Goal: Obtain resource: Download file/media

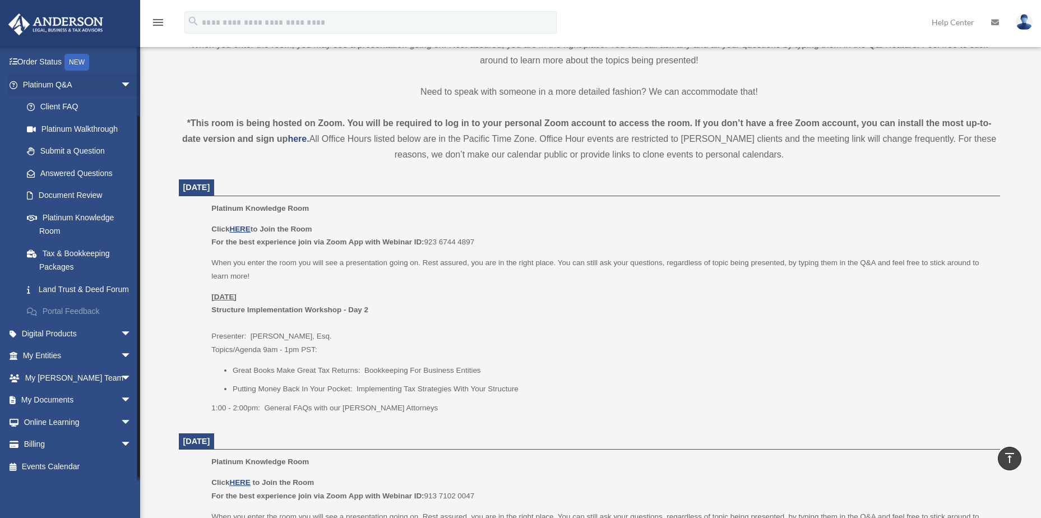
scroll to position [79, 0]
click at [61, 400] on link "My Documents arrow_drop_down" at bounding box center [78, 400] width 141 height 22
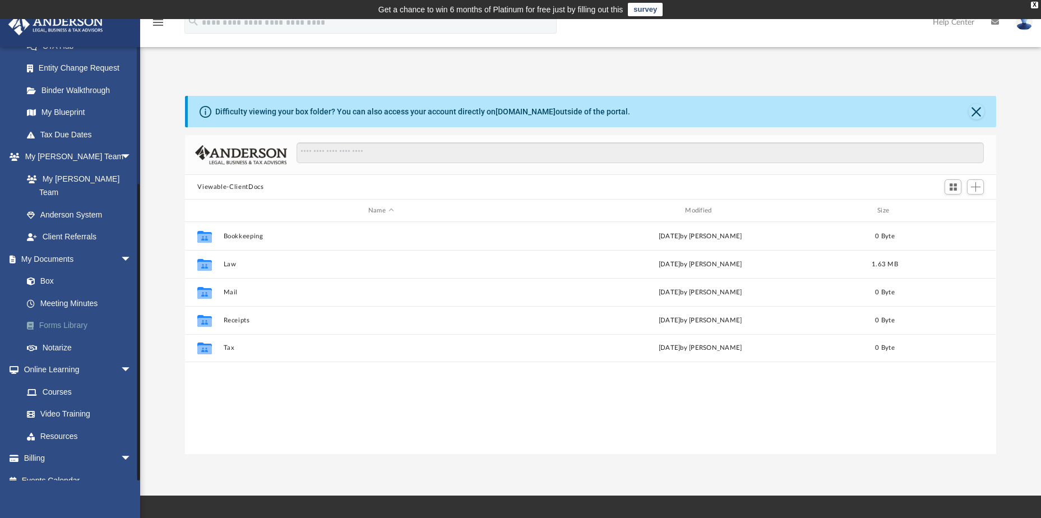
scroll to position [247, 803]
click at [61, 315] on link "Forms Library" at bounding box center [82, 326] width 133 height 22
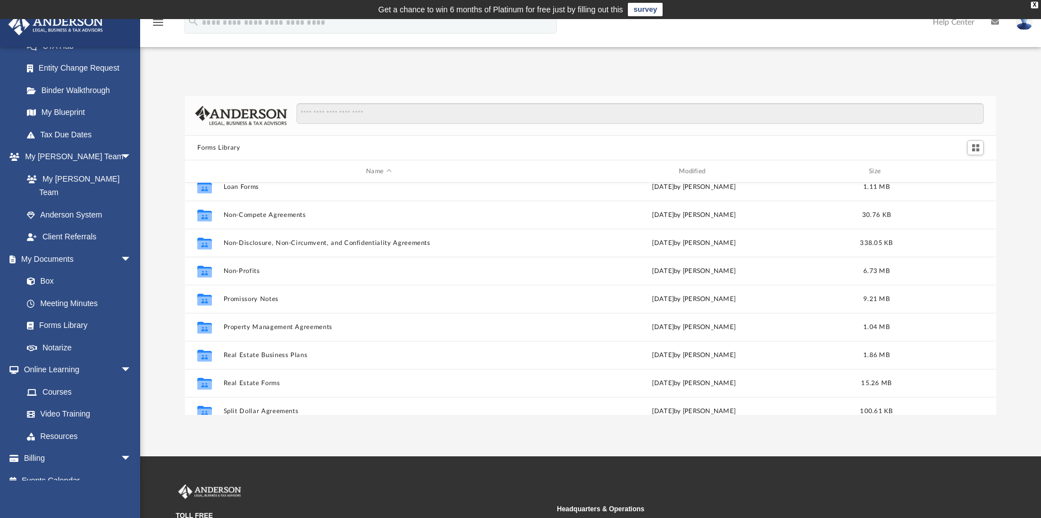
scroll to position [609, 0]
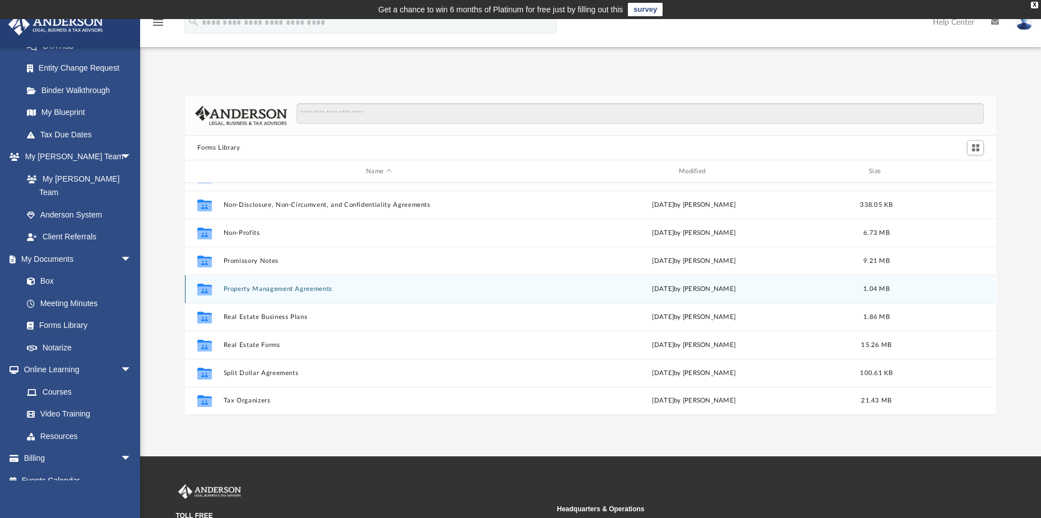
click at [270, 290] on button "Property Management Agreements" at bounding box center [379, 288] width 311 height 7
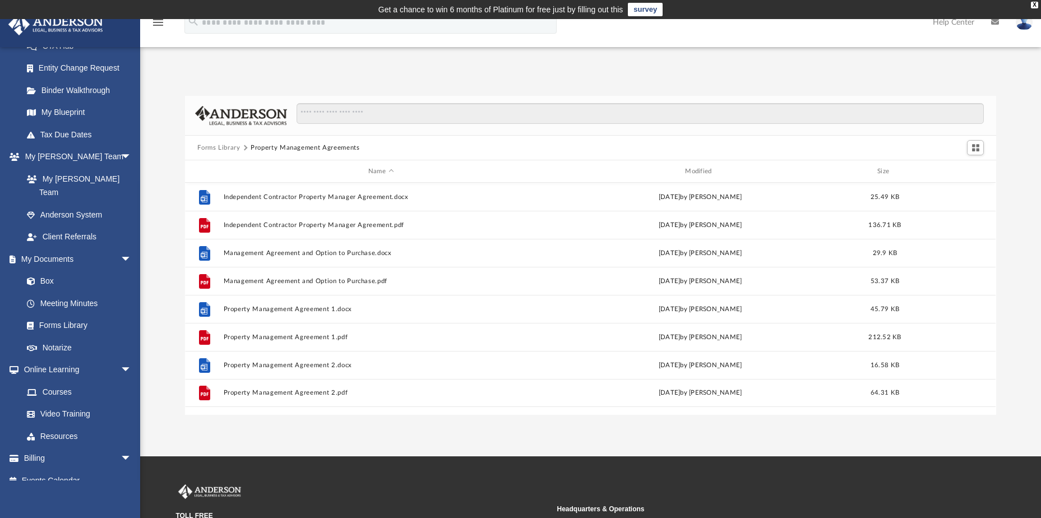
scroll to position [0, 0]
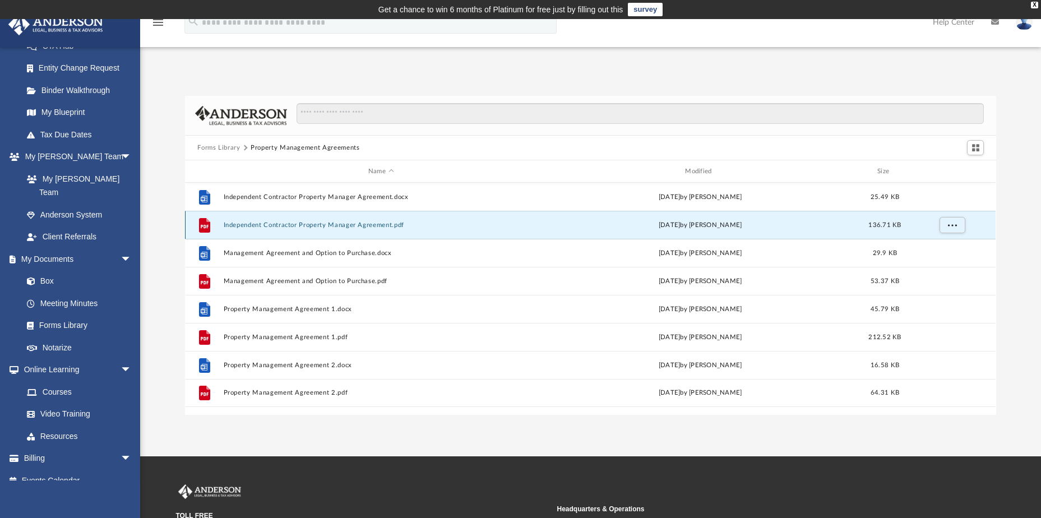
click at [326, 225] on button "Independent Contractor Property Manager Agreement.pdf" at bounding box center [381, 224] width 315 height 7
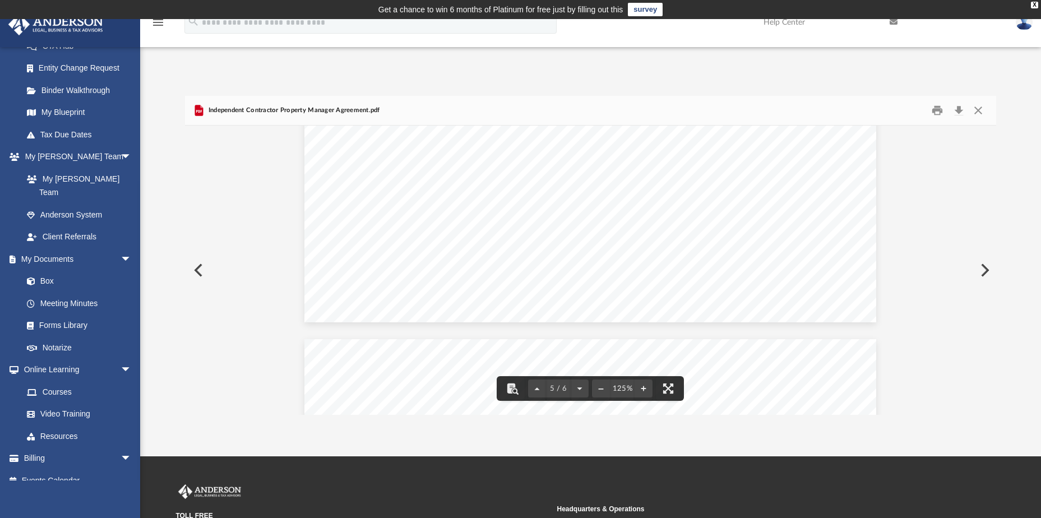
scroll to position [3468, 0]
click at [939, 109] on button "Print" at bounding box center [937, 110] width 22 height 17
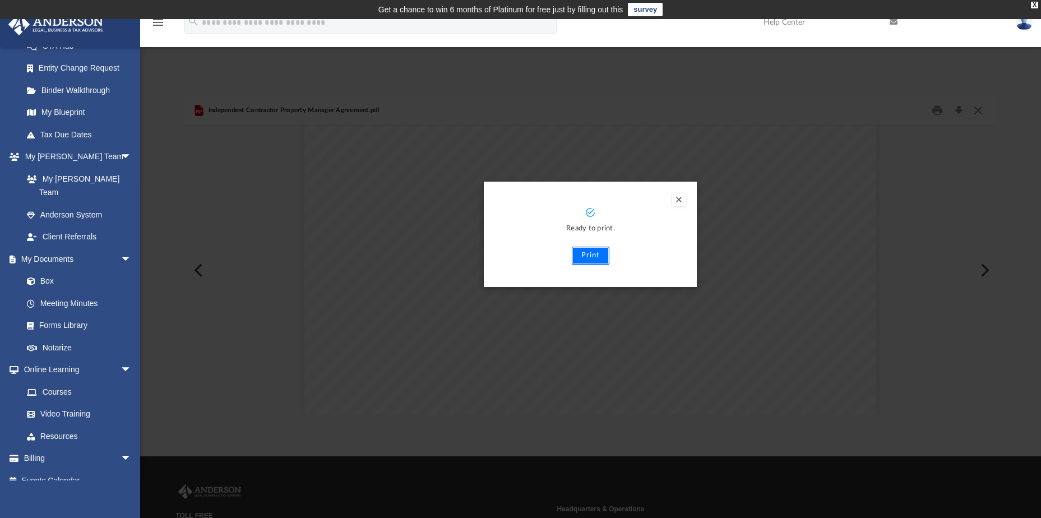
click at [587, 250] on button "Print" at bounding box center [591, 256] width 38 height 18
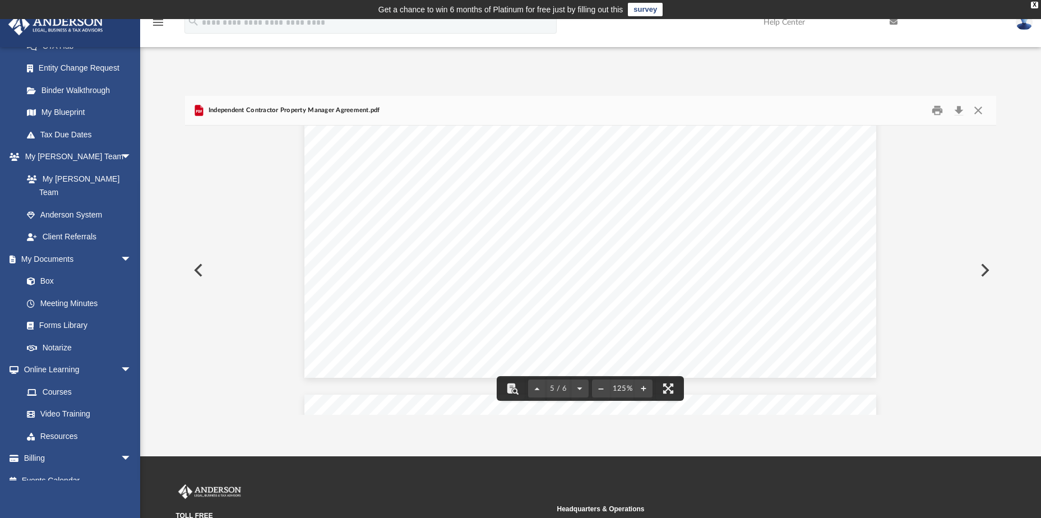
scroll to position [3636, 0]
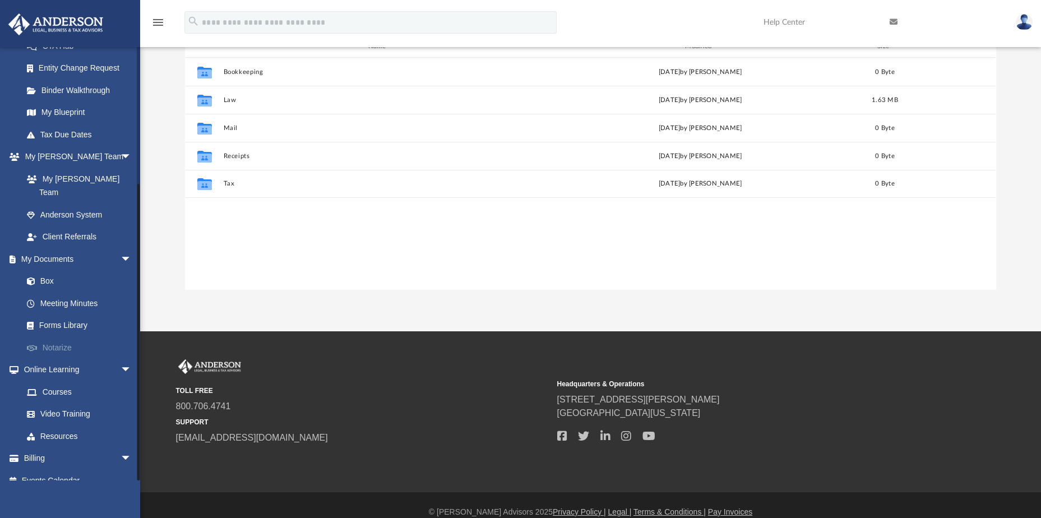
scroll to position [168, 0]
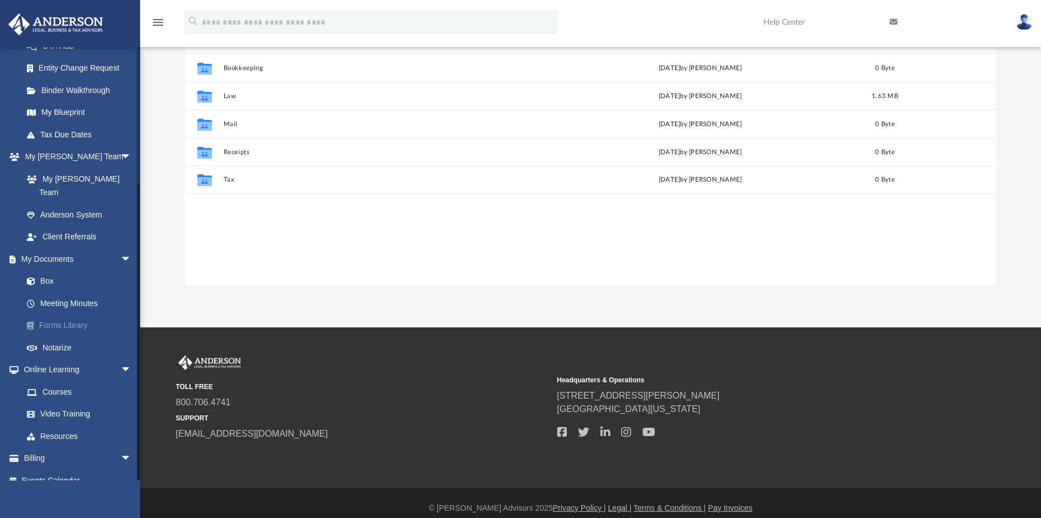
click at [61, 315] on link "Forms Library" at bounding box center [82, 326] width 133 height 22
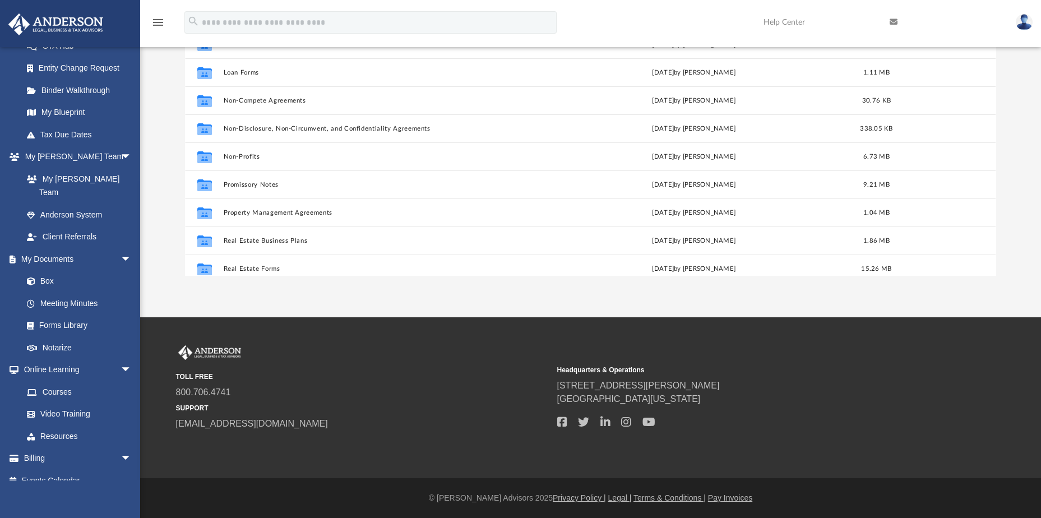
scroll to position [561, 0]
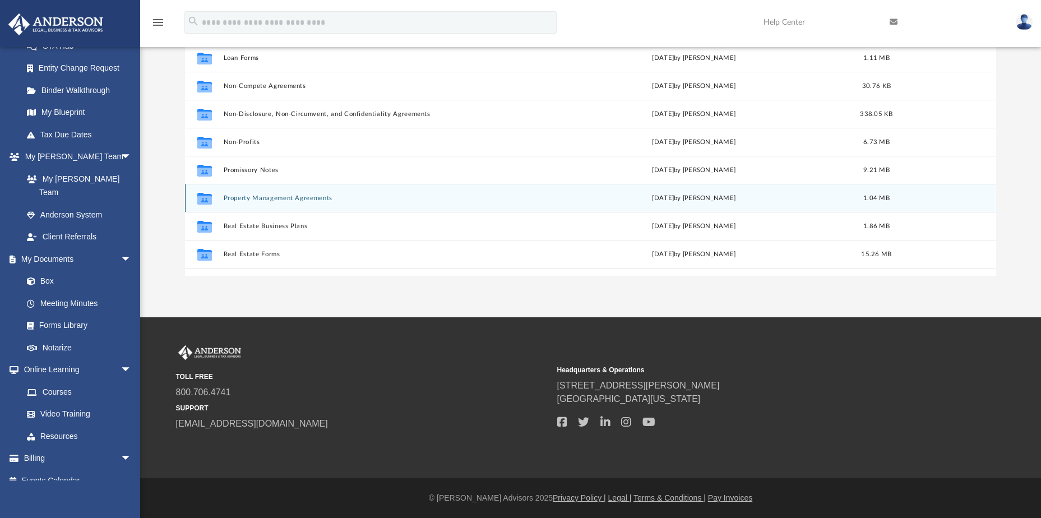
click at [311, 196] on button "Property Management Agreements" at bounding box center [379, 198] width 311 height 7
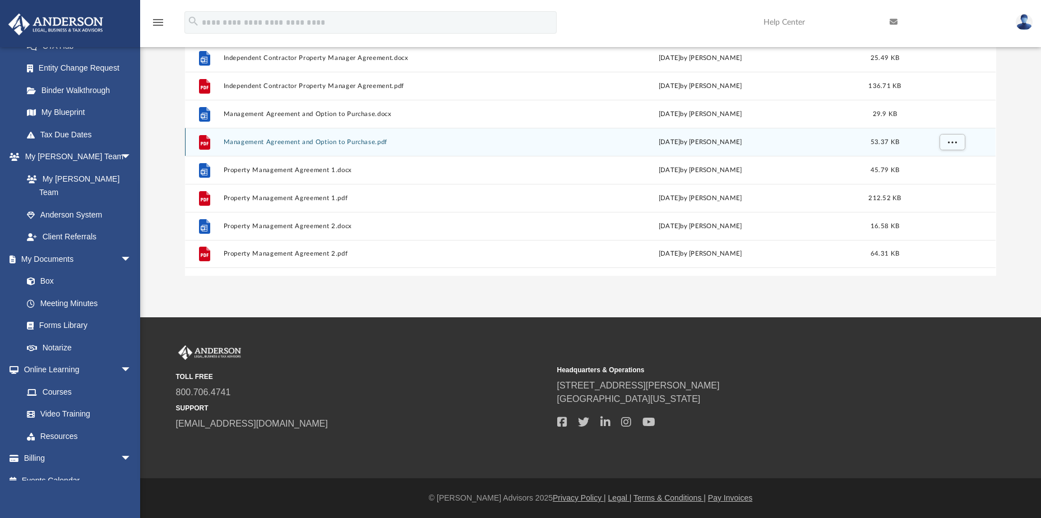
scroll to position [83, 0]
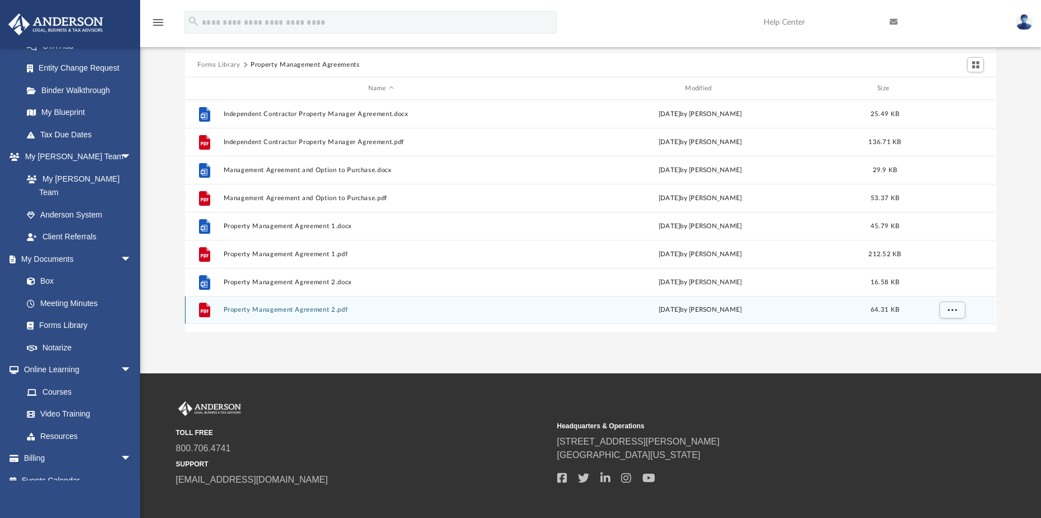
click at [289, 306] on button "Property Management Agreement 2.pdf" at bounding box center [381, 309] width 315 height 7
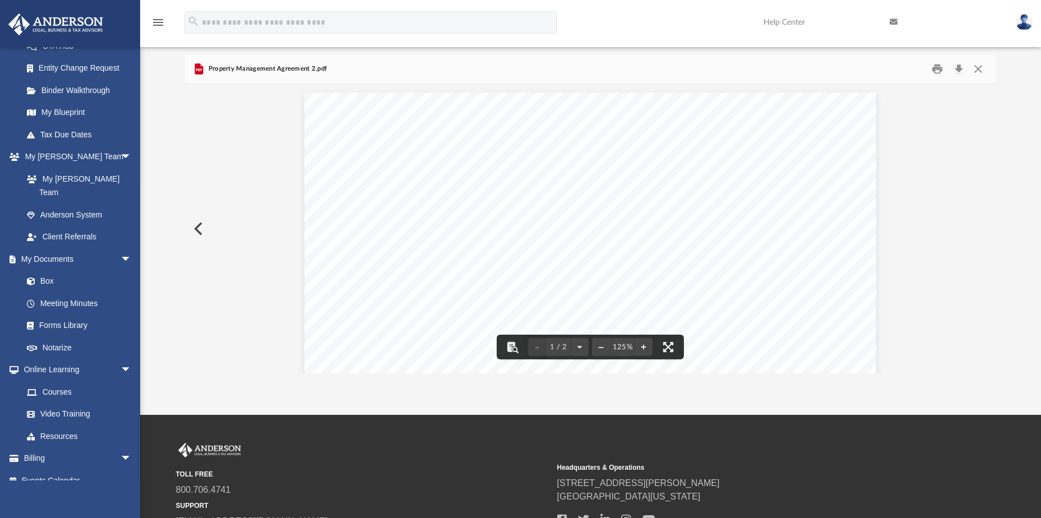
scroll to position [0, 0]
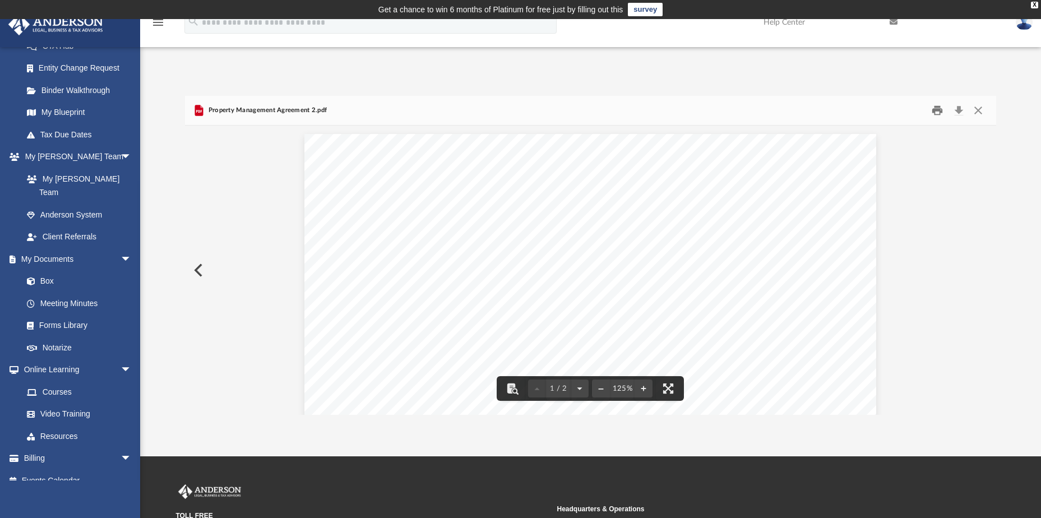
click at [937, 107] on button "Print" at bounding box center [937, 110] width 22 height 17
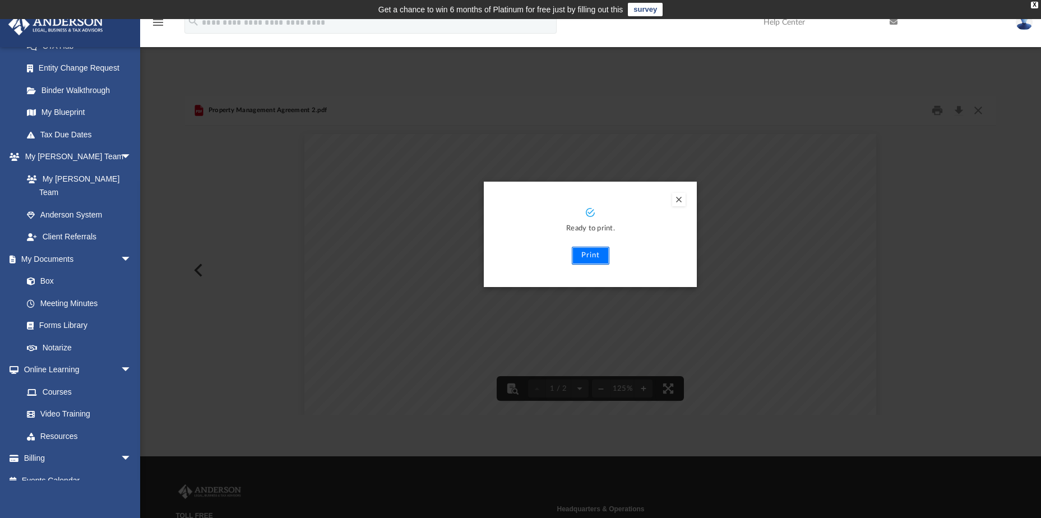
click at [584, 252] on button "Print" at bounding box center [591, 256] width 38 height 18
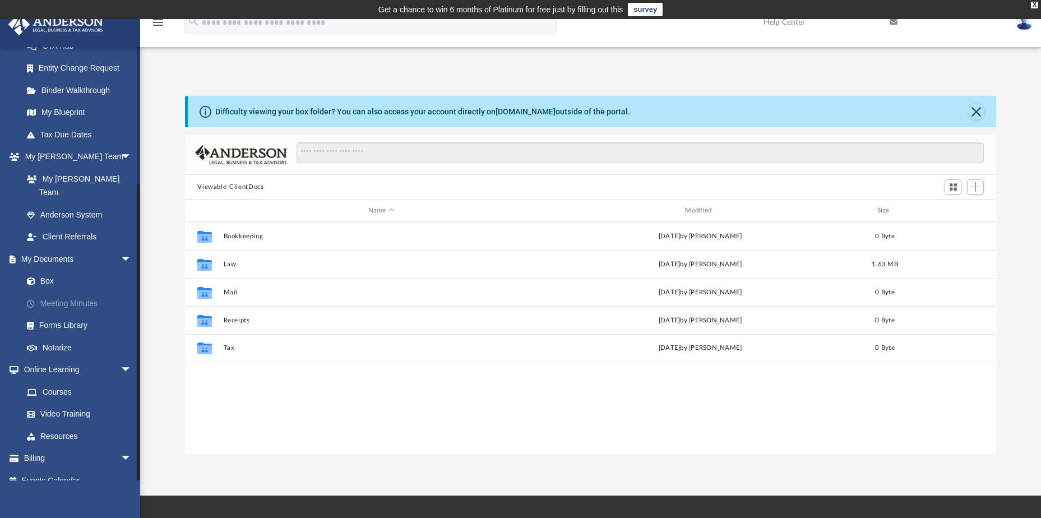
click at [54, 292] on link "Meeting Minutes" at bounding box center [82, 303] width 133 height 22
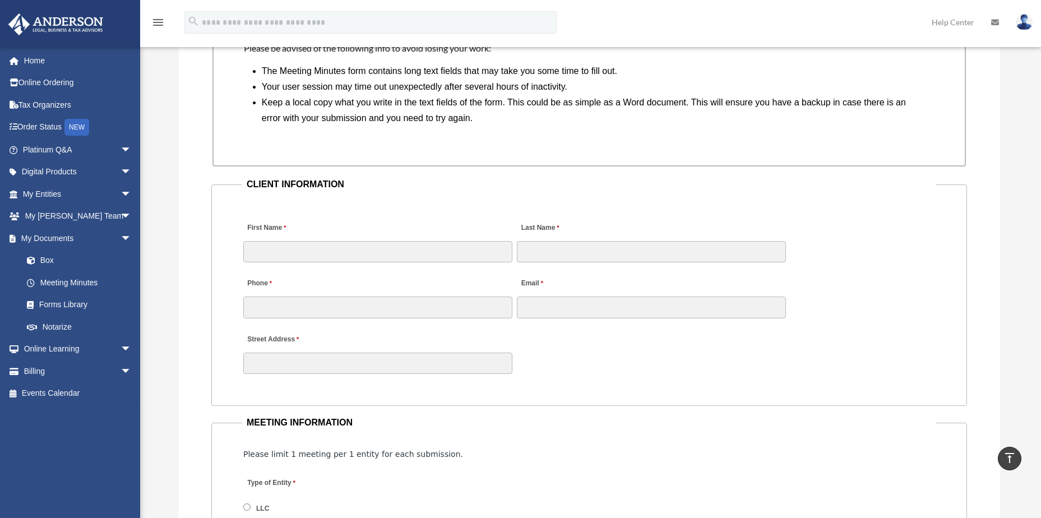
scroll to position [1009, 0]
click at [55, 301] on link "Forms Library" at bounding box center [82, 305] width 133 height 22
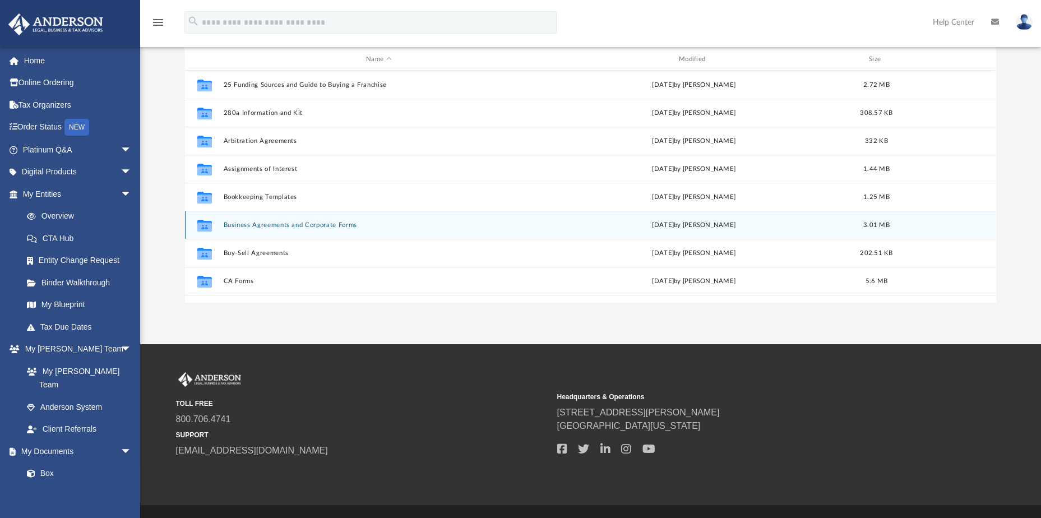
scroll to position [56, 0]
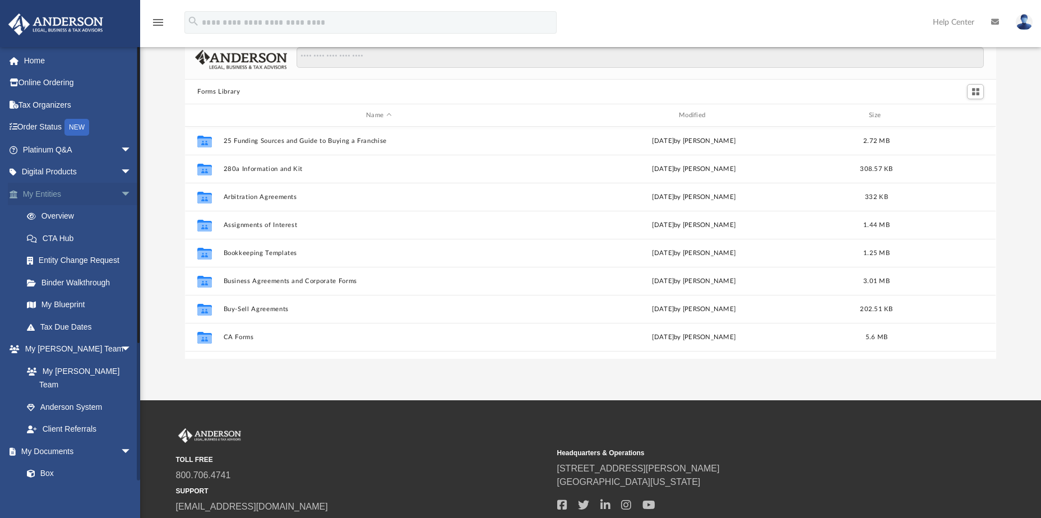
click at [46, 193] on link "My Entities arrow_drop_down" at bounding box center [78, 194] width 141 height 22
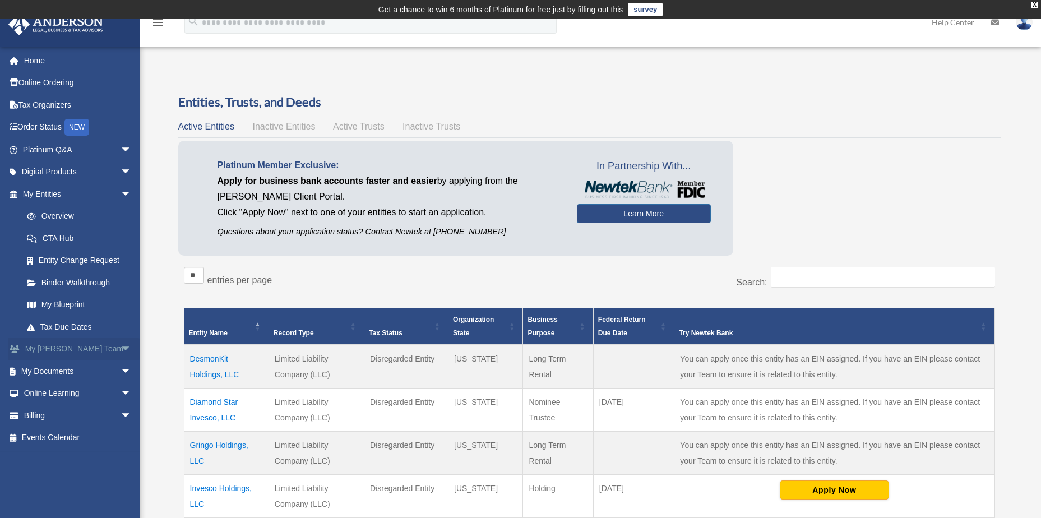
click at [62, 349] on link "My [PERSON_NAME] Team arrow_drop_down" at bounding box center [78, 349] width 141 height 22
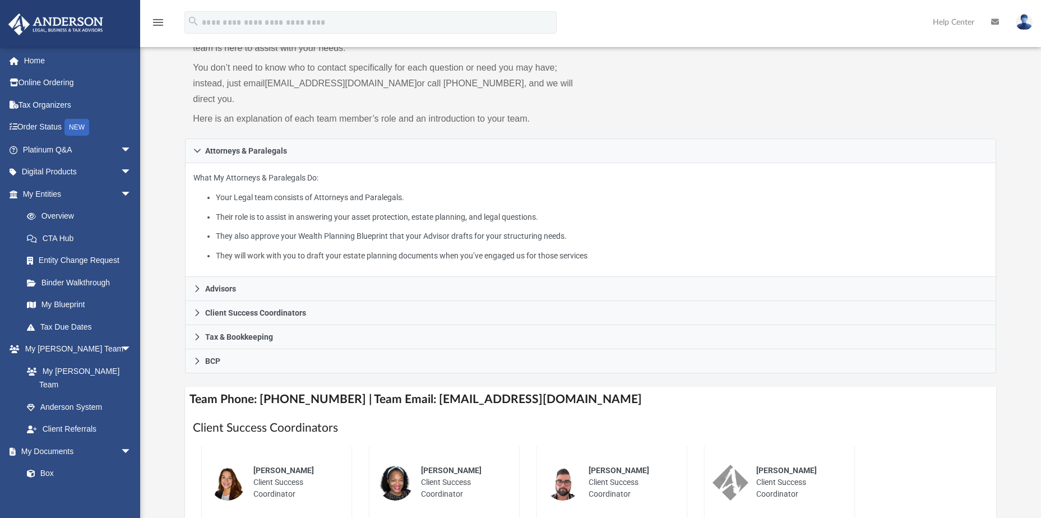
scroll to position [168, 0]
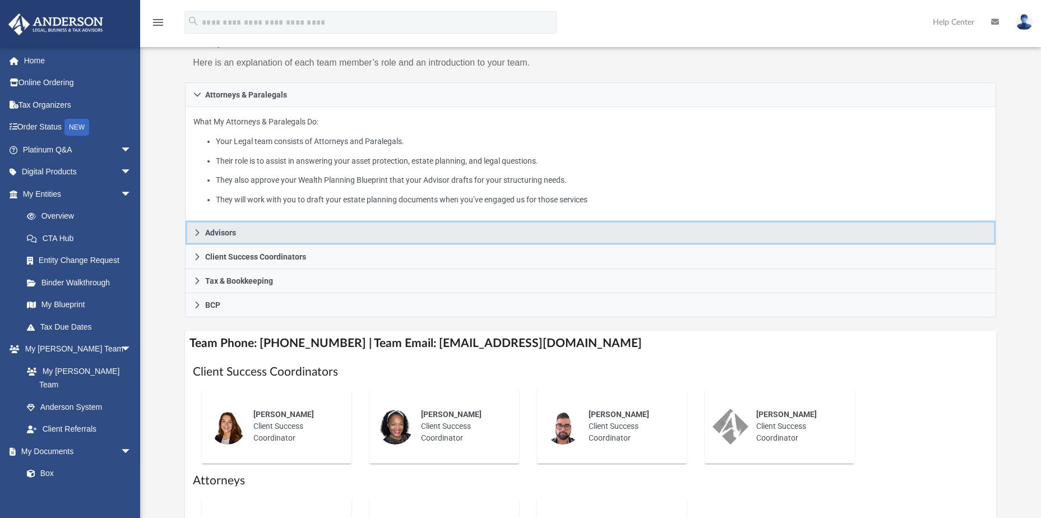
click at [242, 221] on link "Advisors" at bounding box center [590, 233] width 811 height 24
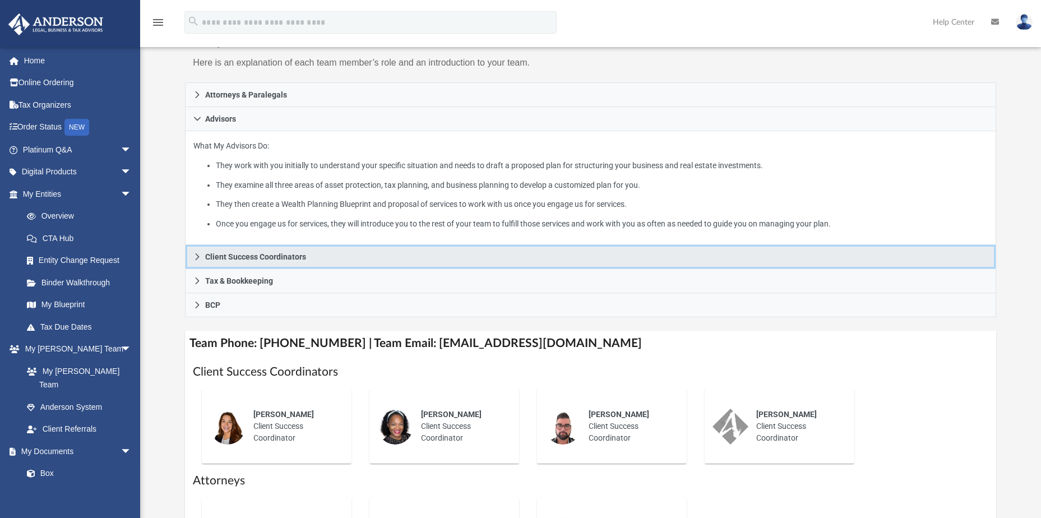
click at [345, 245] on link "Client Success Coordinators" at bounding box center [590, 257] width 811 height 24
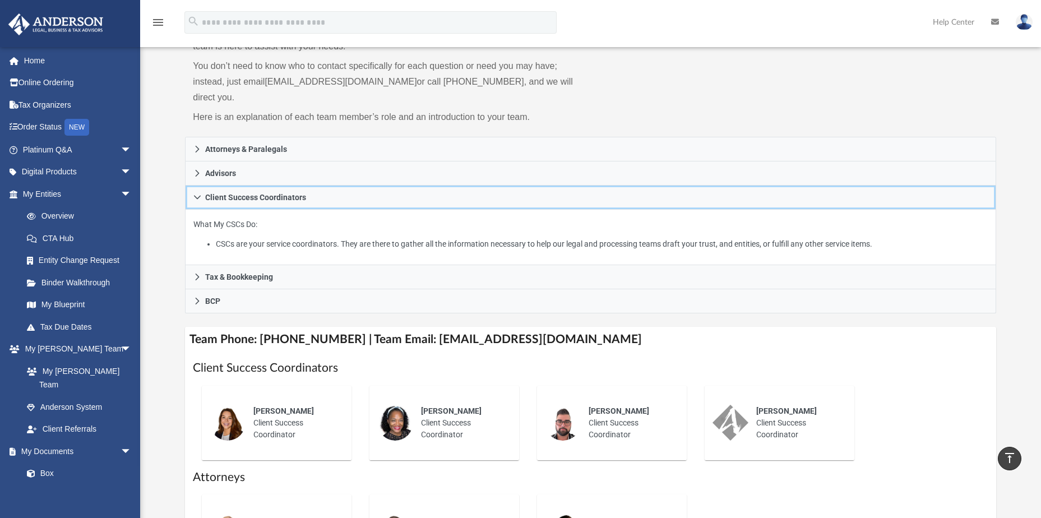
scroll to position [112, 0]
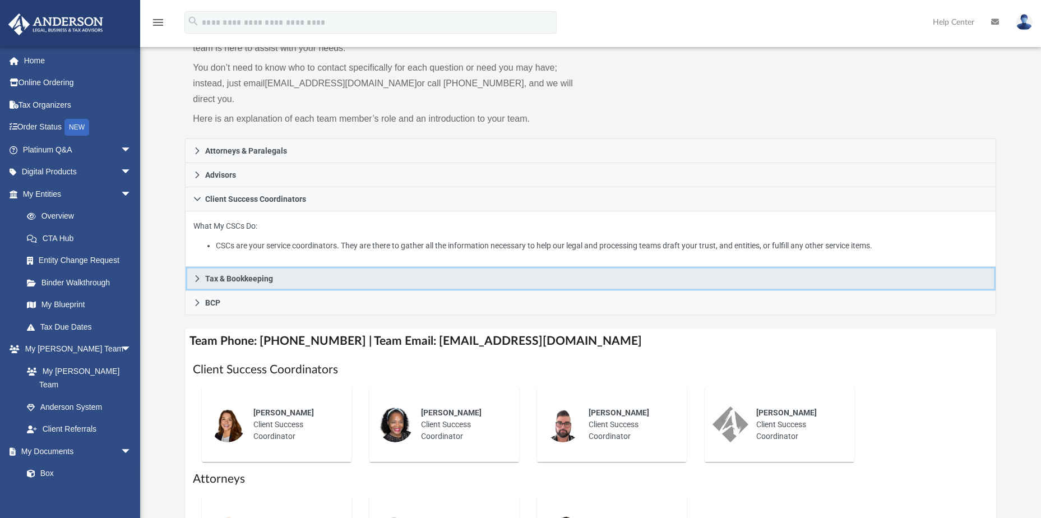
click at [242, 275] on span "Tax & Bookkeeping" at bounding box center [239, 279] width 68 height 8
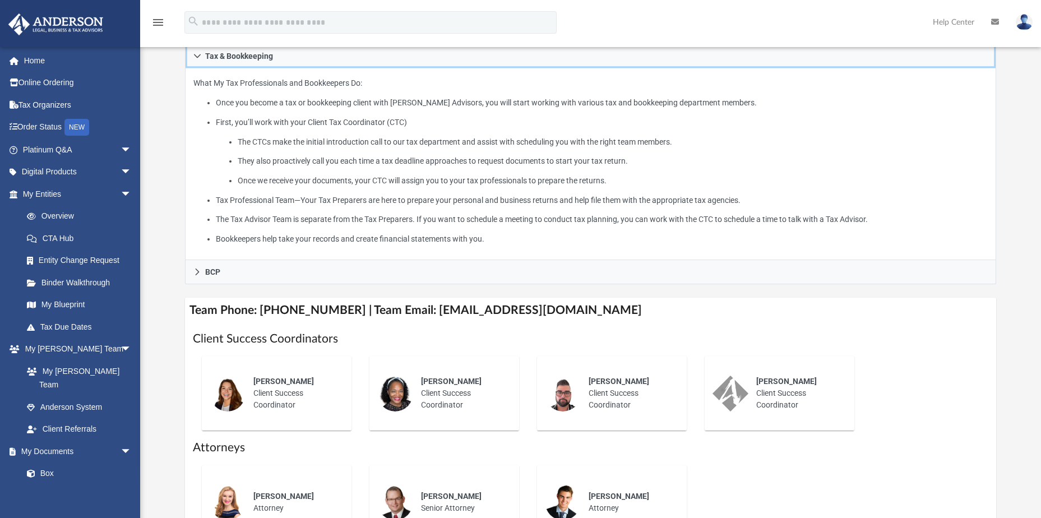
scroll to position [280, 0]
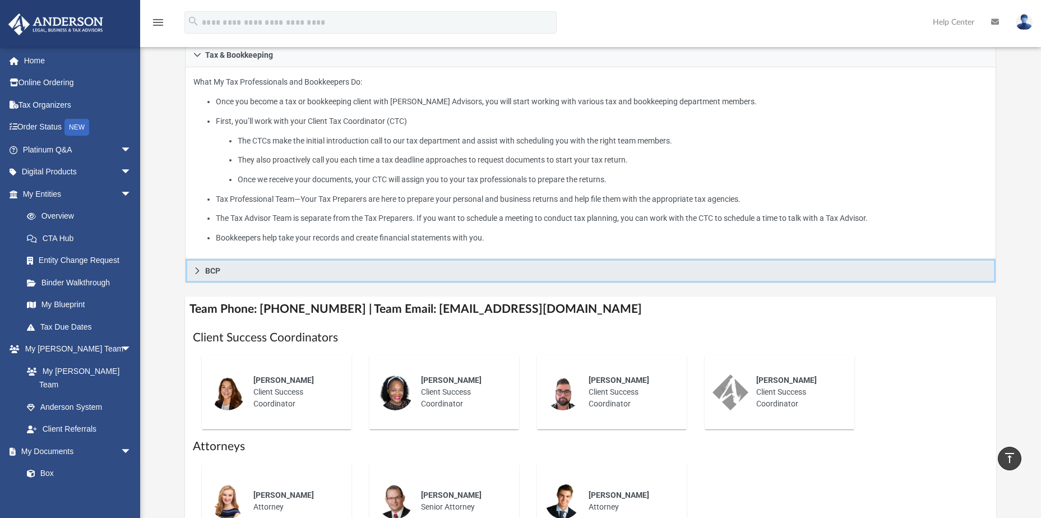
click at [242, 259] on link "BCP" at bounding box center [590, 271] width 811 height 24
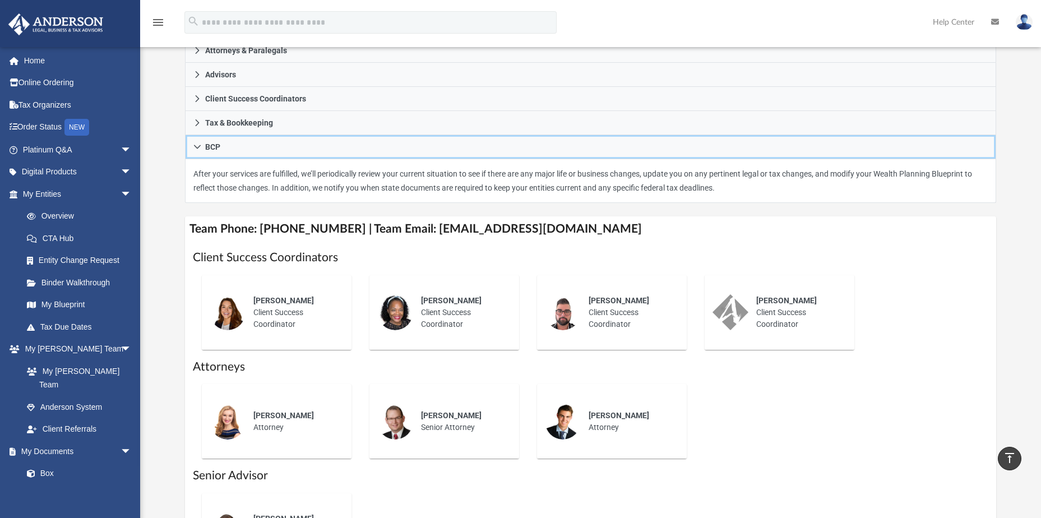
scroll to position [168, 0]
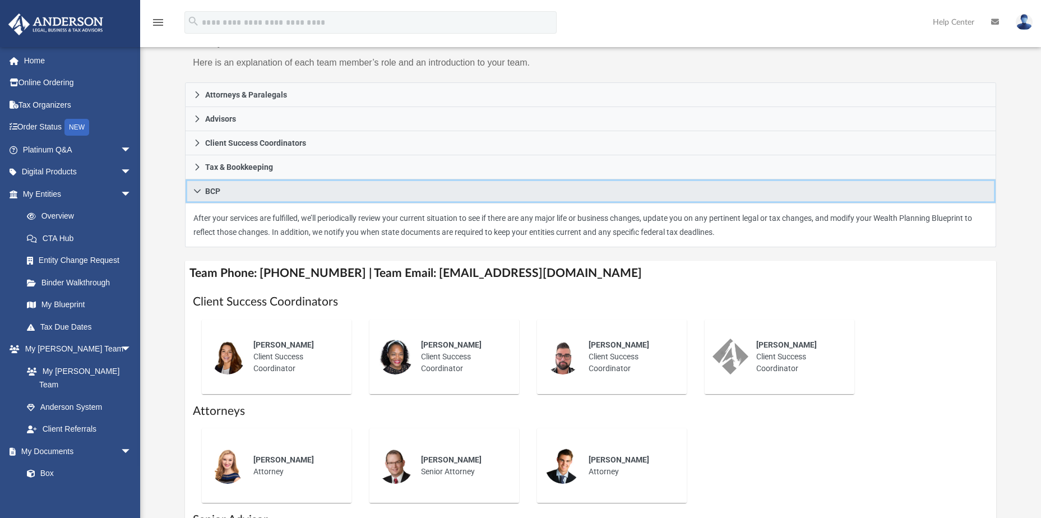
click at [207, 187] on span "BCP" at bounding box center [212, 191] width 15 height 8
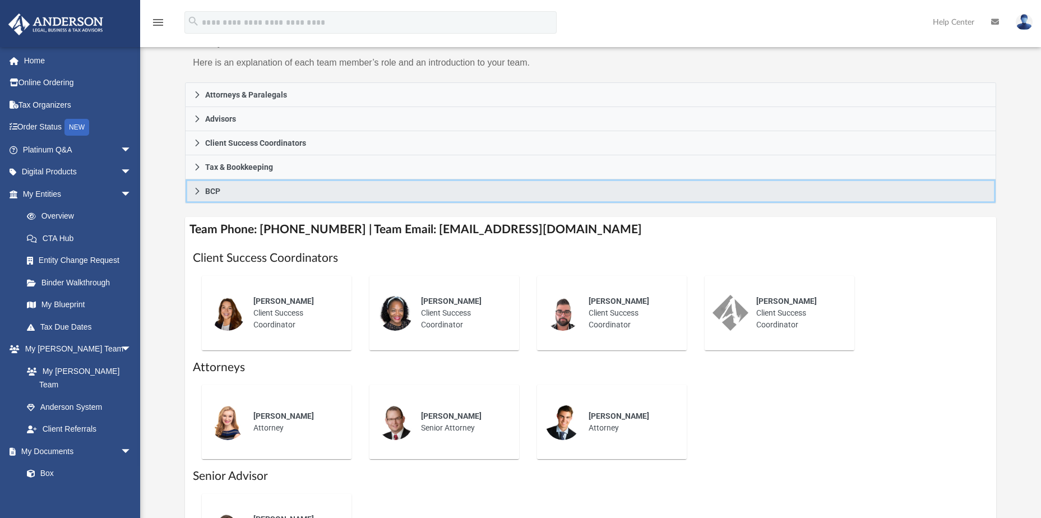
click at [207, 187] on span "BCP" at bounding box center [212, 191] width 15 height 8
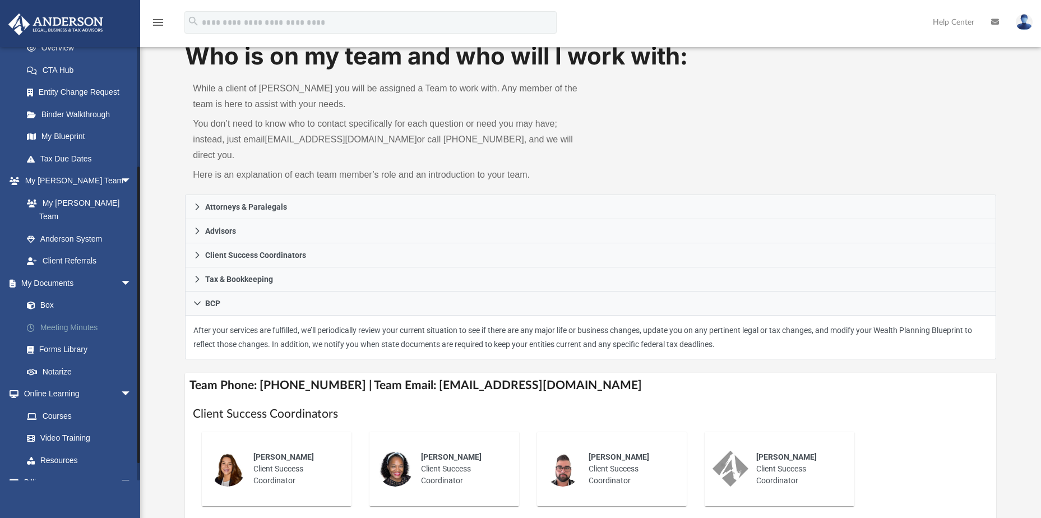
click at [70, 316] on link "Meeting Minutes" at bounding box center [82, 327] width 133 height 22
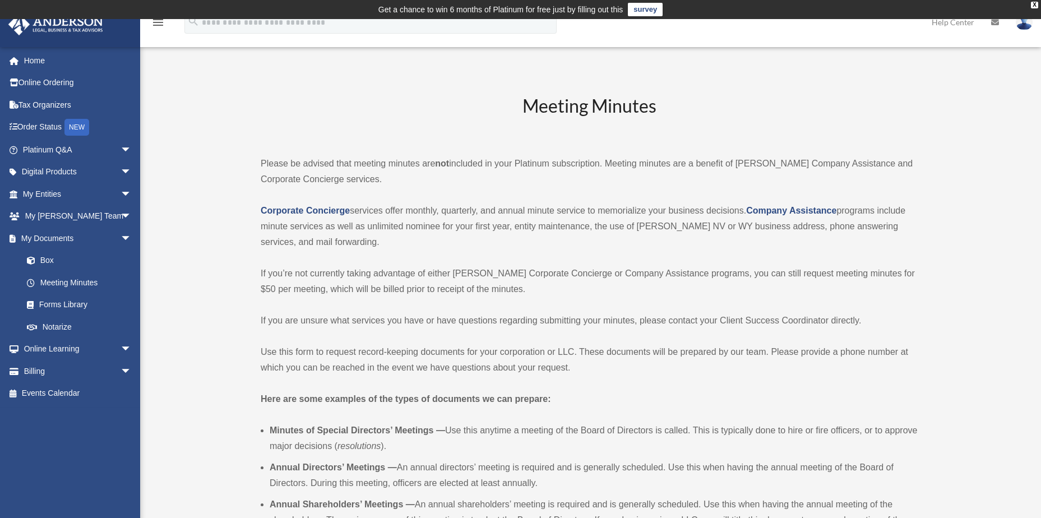
click at [1027, 26] on img at bounding box center [1024, 22] width 17 height 16
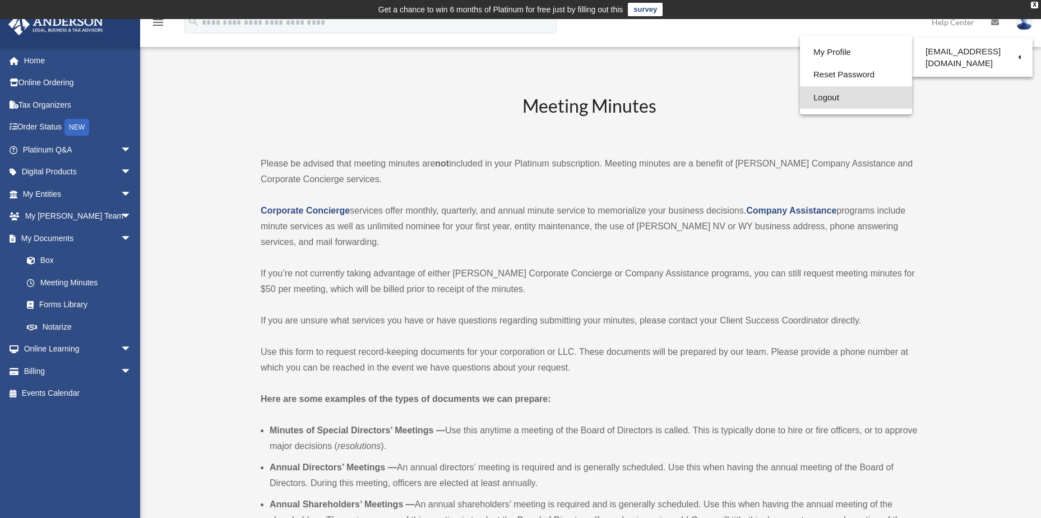
click at [821, 96] on link "Logout" at bounding box center [856, 97] width 112 height 23
